Goal: Information Seeking & Learning: Learn about a topic

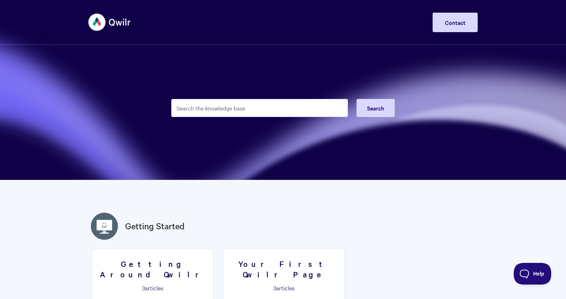
click at [191, 106] on input "Search the knowledge base" at bounding box center [259, 108] width 177 height 18
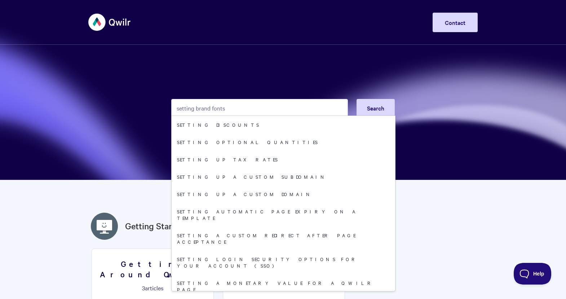
type input "setting brand fonts"
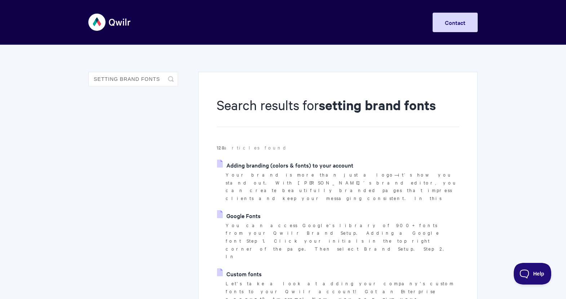
click at [265, 165] on link "Adding branding (colors & fonts) to your account" at bounding box center [285, 164] width 136 height 11
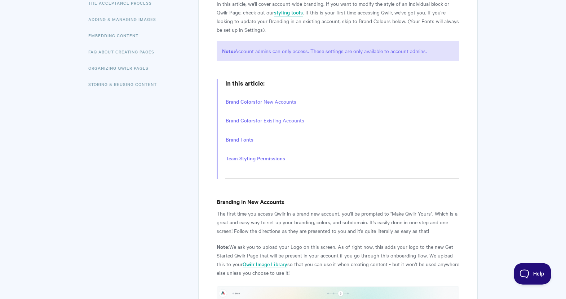
scroll to position [198, 0]
click at [279, 121] on li "Brand Colors for Existing Accounts" at bounding box center [342, 119] width 234 height 11
click at [240, 119] on link "Brand Colors" at bounding box center [241, 120] width 30 height 8
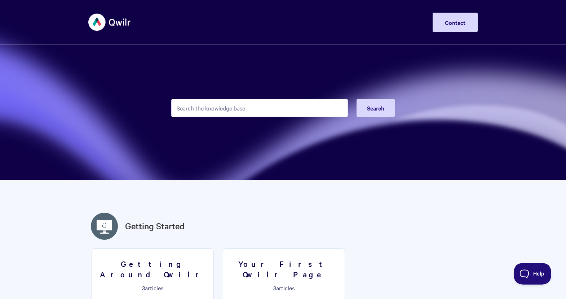
click at [202, 108] on input "Search the knowledge base" at bounding box center [259, 108] width 177 height 18
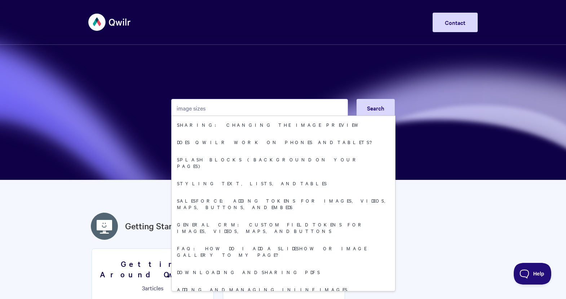
type input "image sizes"
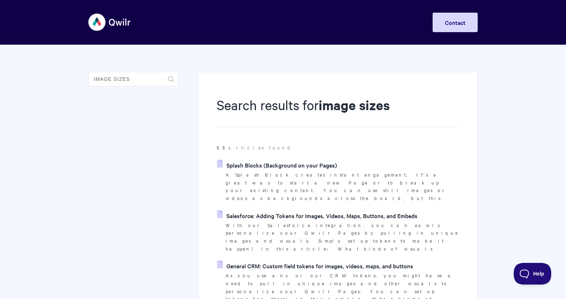
click at [297, 165] on link "Splash Blocks (Background on your Pages)" at bounding box center [277, 164] width 120 height 11
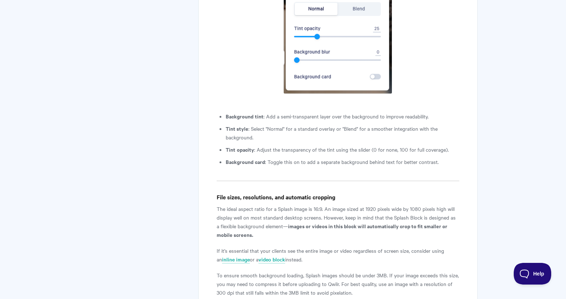
scroll to position [2727, 0]
